Goal: Task Accomplishment & Management: Manage account settings

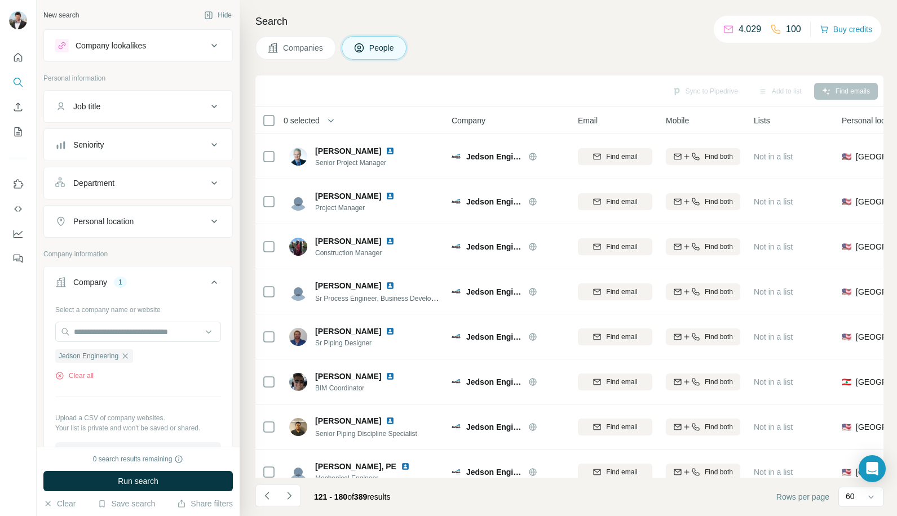
scroll to position [289, 0]
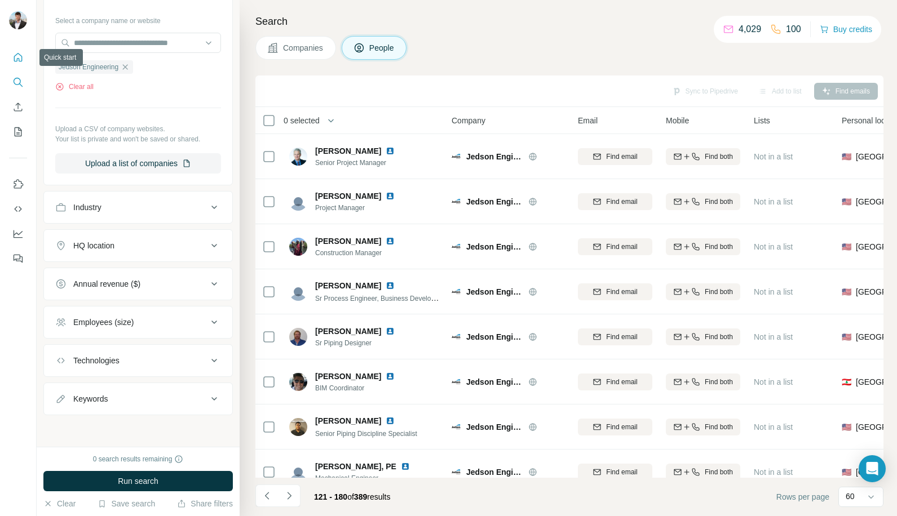
click at [14, 58] on icon "Quick start" at bounding box center [17, 57] width 11 height 11
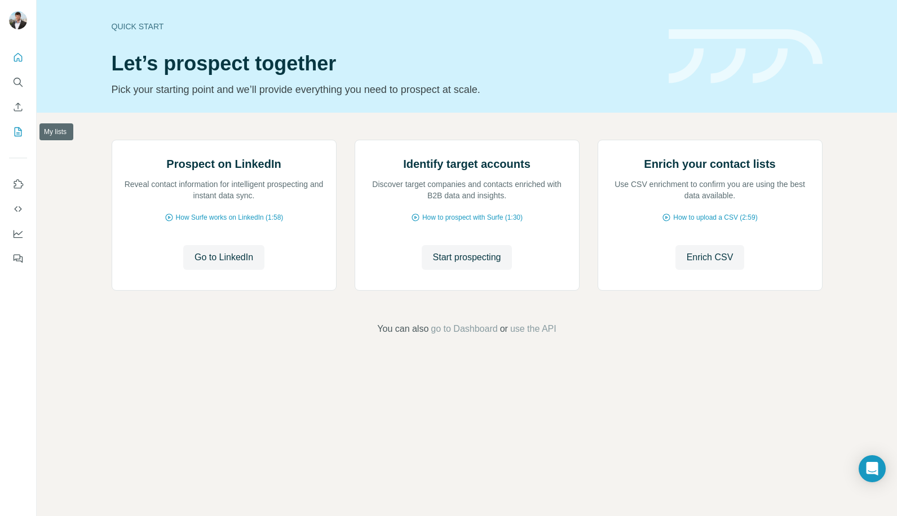
click at [16, 131] on icon "My lists" at bounding box center [17, 131] width 11 height 11
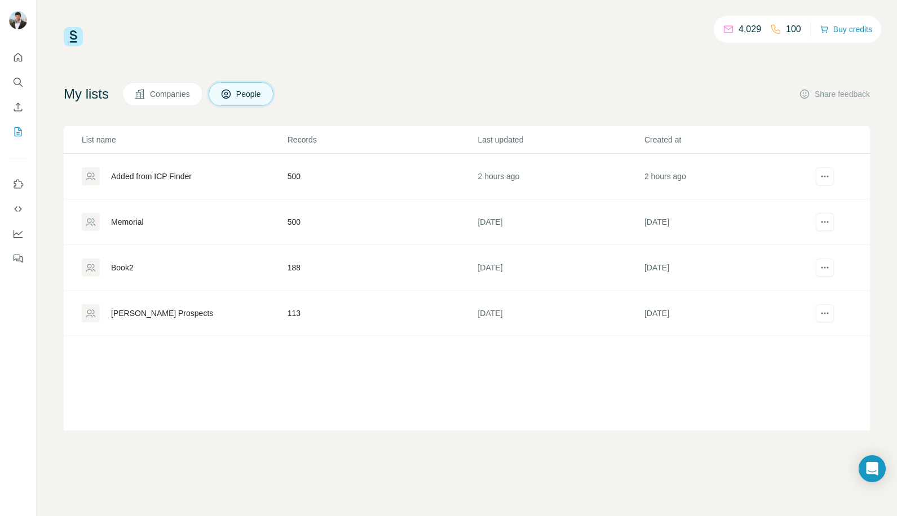
click at [133, 219] on div "Memorial" at bounding box center [127, 221] width 33 height 11
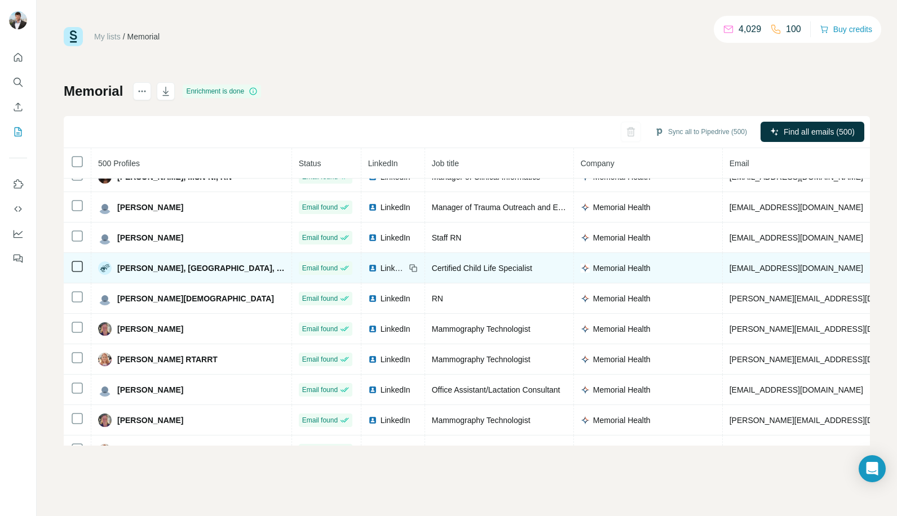
scroll to position [1578, 0]
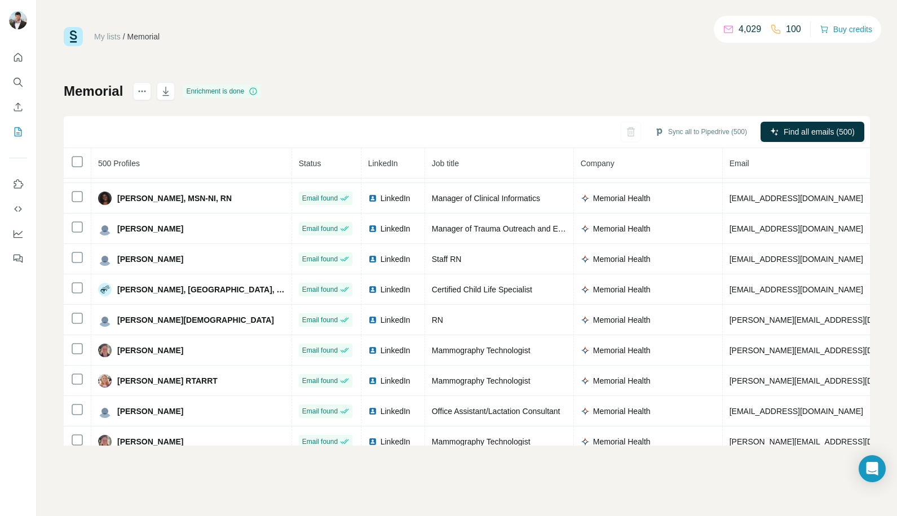
click at [467, 99] on div "Memorial Enrichment is done Sync all to Pipedrive (500) Find all emails (500) 5…" at bounding box center [467, 264] width 806 height 364
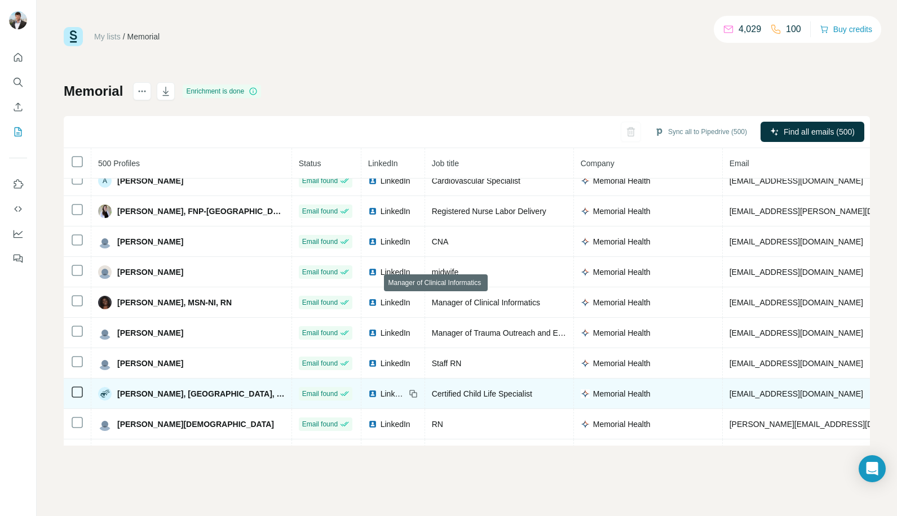
scroll to position [1630, 0]
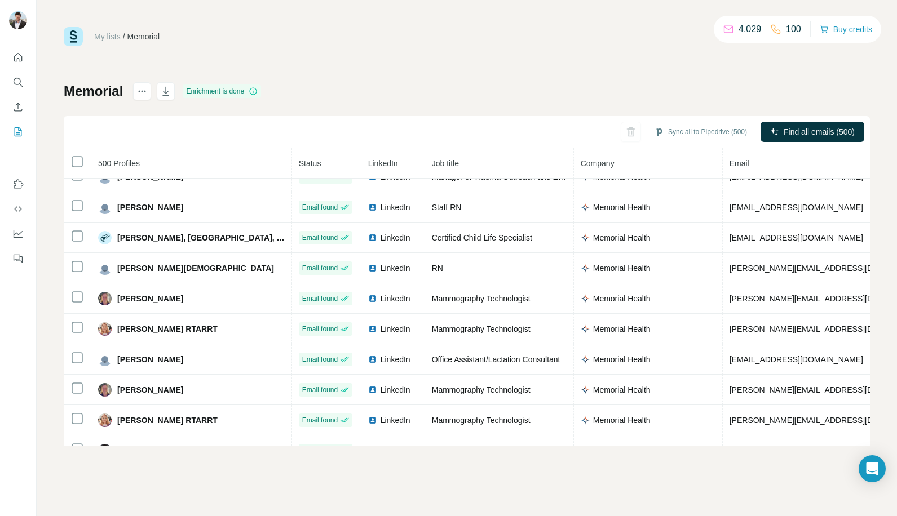
click at [373, 64] on div "My lists / Memorial 4,029 100 Buy credits Memorial Enrichment is done Sync all …" at bounding box center [467, 236] width 806 height 419
